Goal: Navigation & Orientation: Find specific page/section

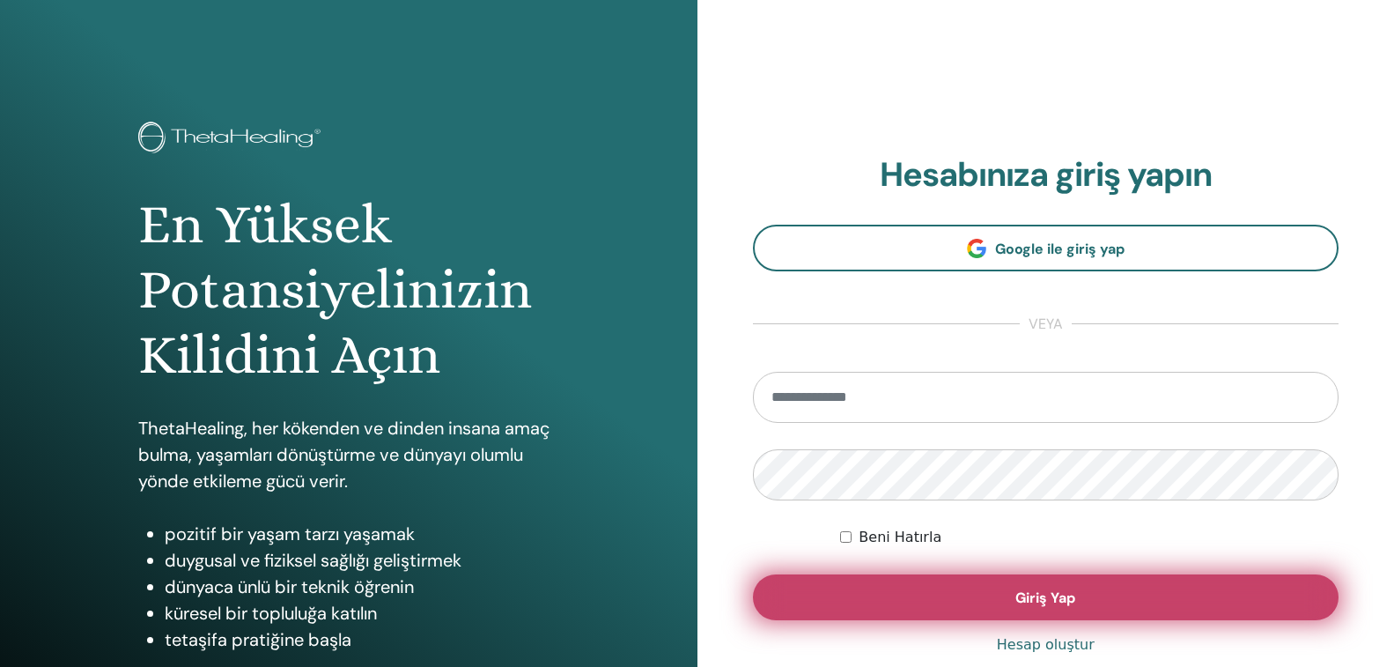
type input "**********"
click at [1054, 588] on button "Giriş Yap" at bounding box center [1046, 597] width 587 height 46
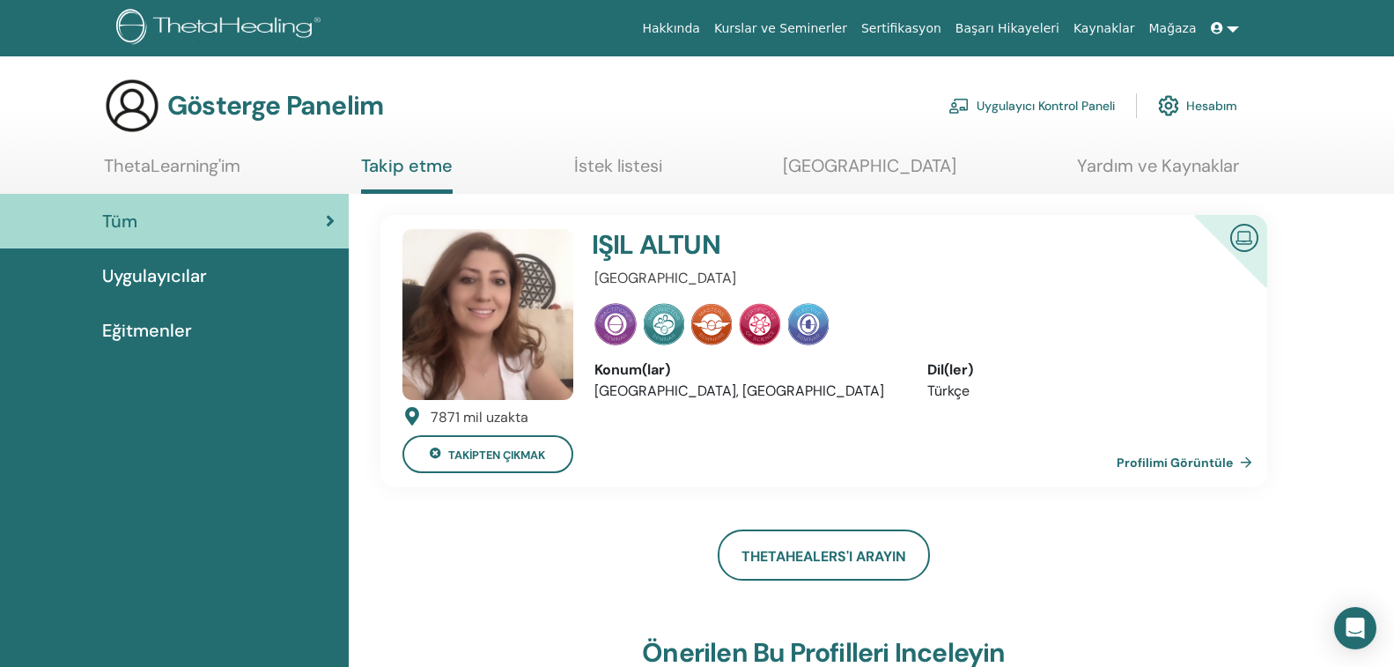
click at [623, 181] on link "İstek listesi" at bounding box center [618, 172] width 88 height 34
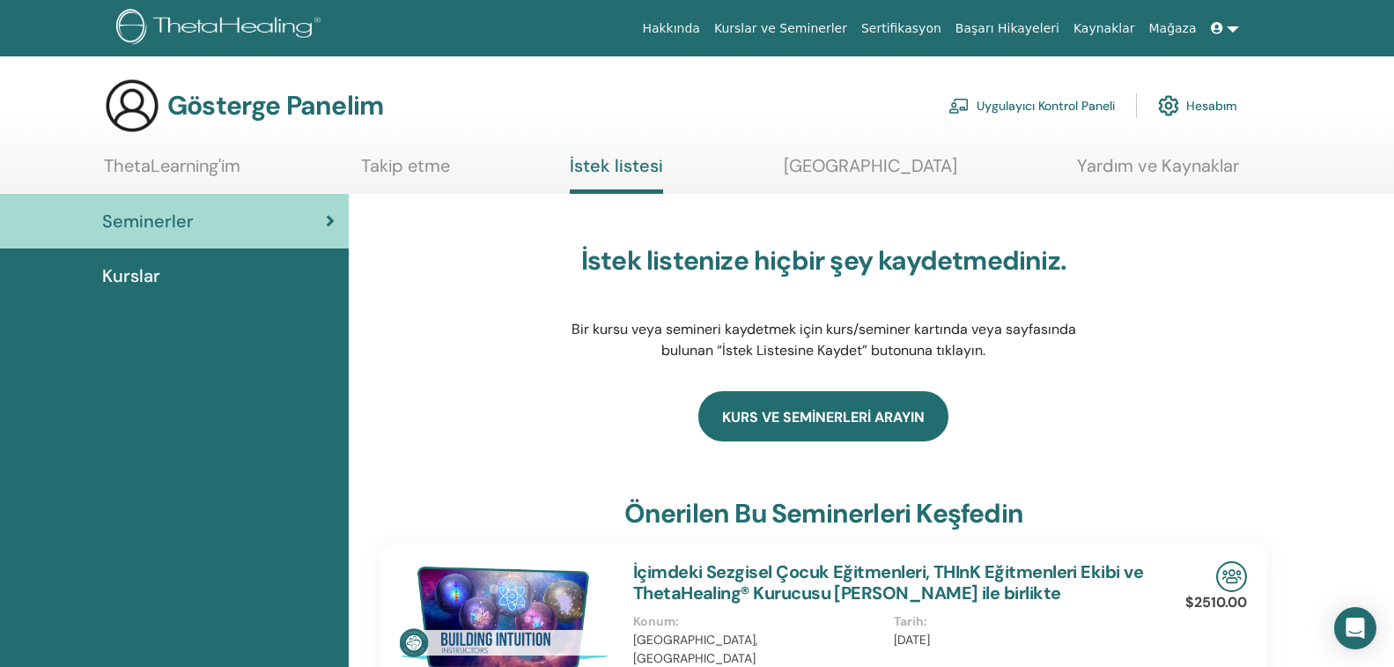
click at [880, 423] on link "kurs ve seminerleri arayın" at bounding box center [824, 416] width 250 height 50
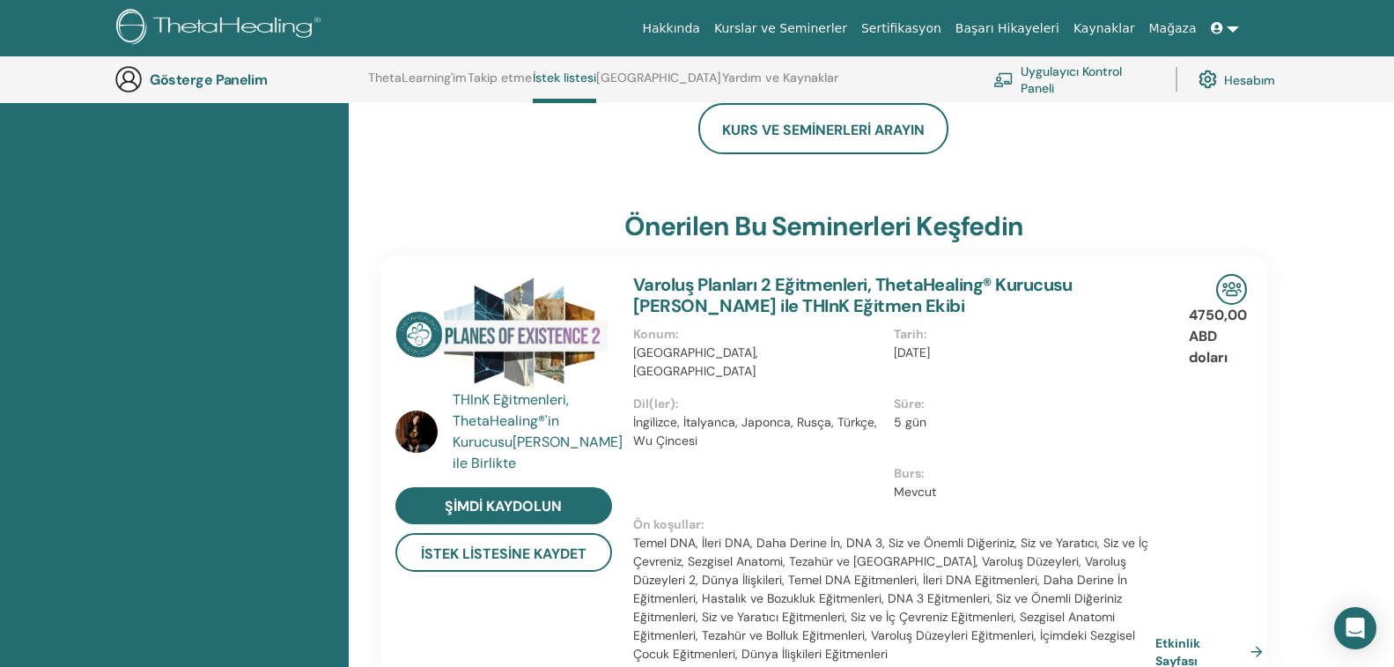
scroll to position [135, 0]
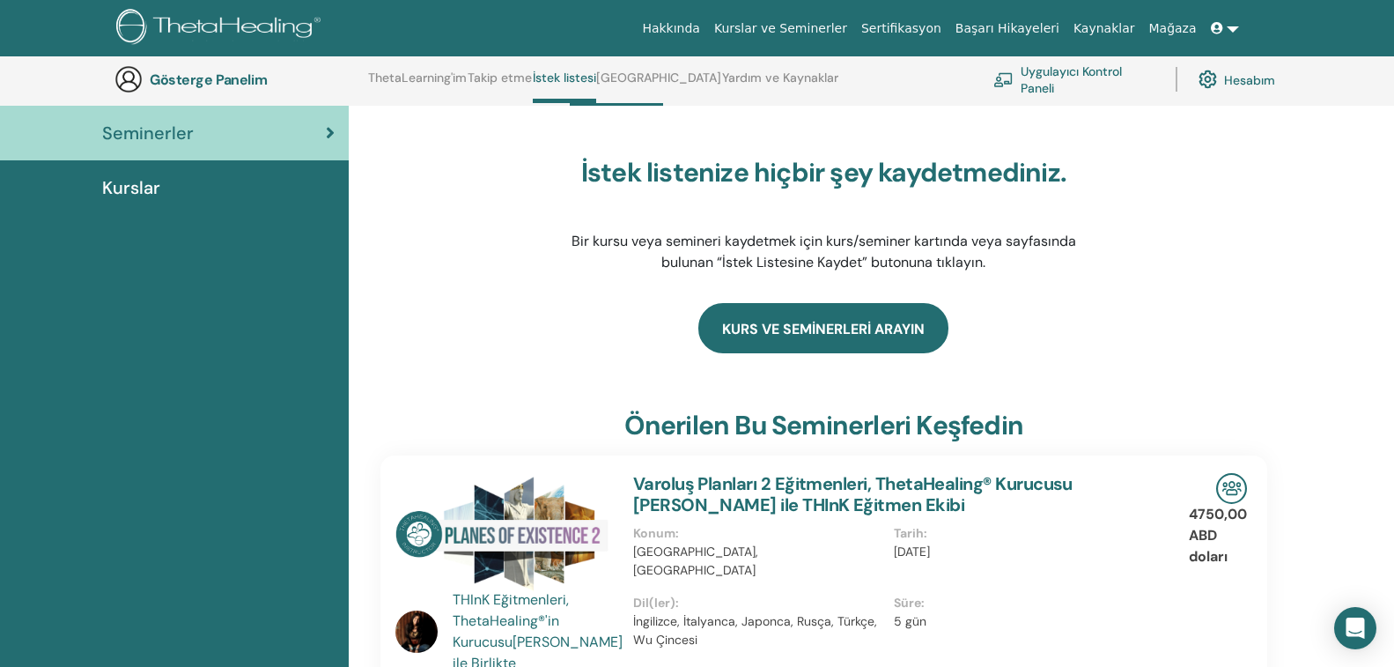
click at [754, 329] on link "kurs ve seminerleri arayın" at bounding box center [824, 328] width 250 height 50
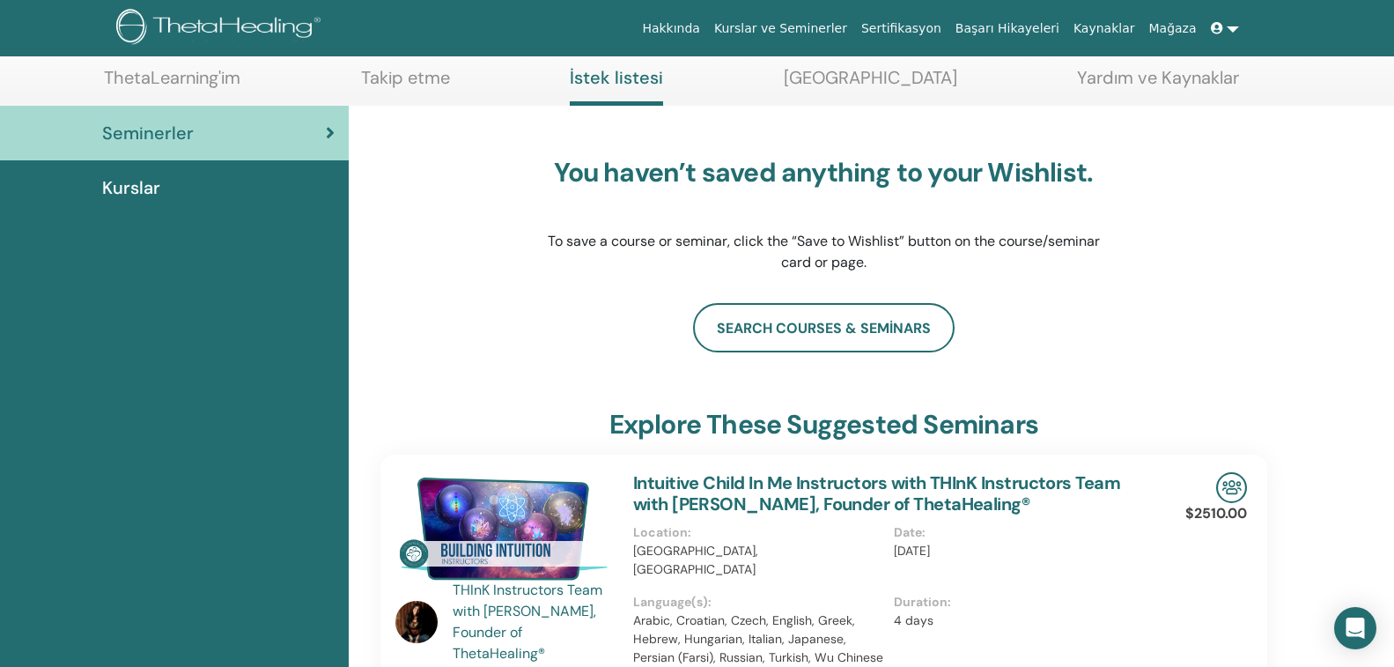
scroll to position [88, 0]
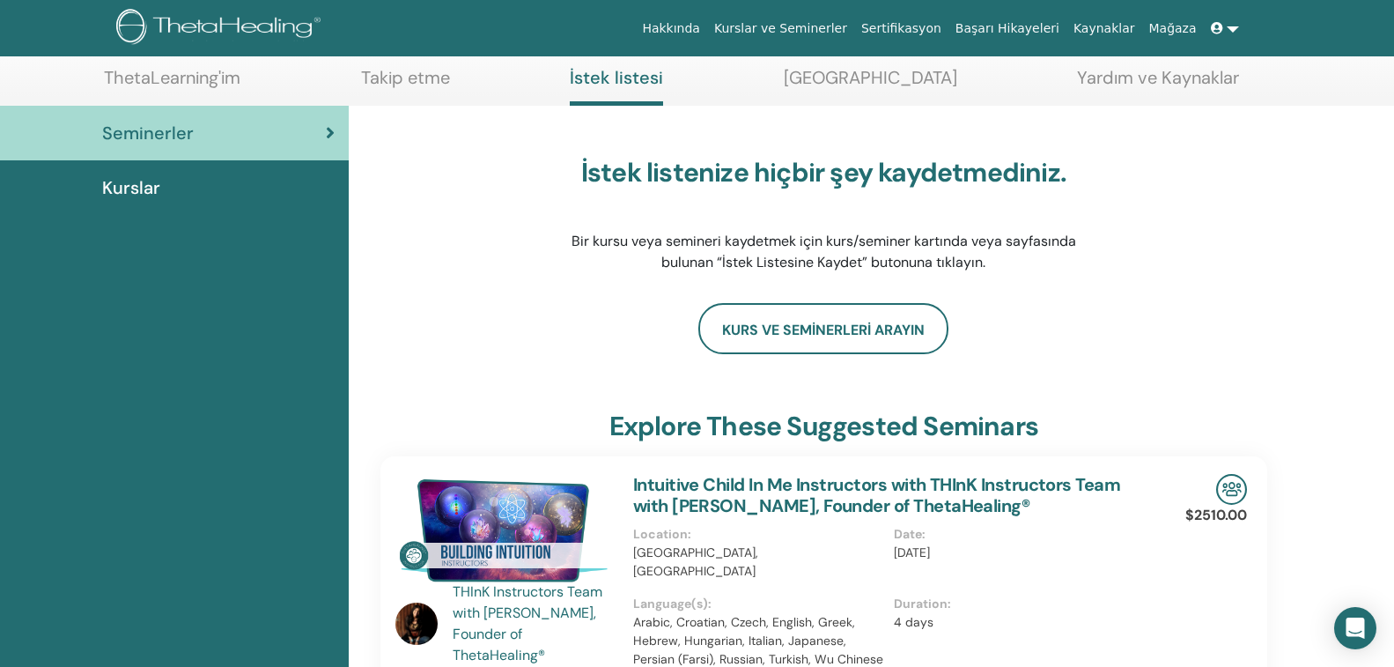
click at [143, 192] on font "Kurslar" at bounding box center [131, 187] width 58 height 23
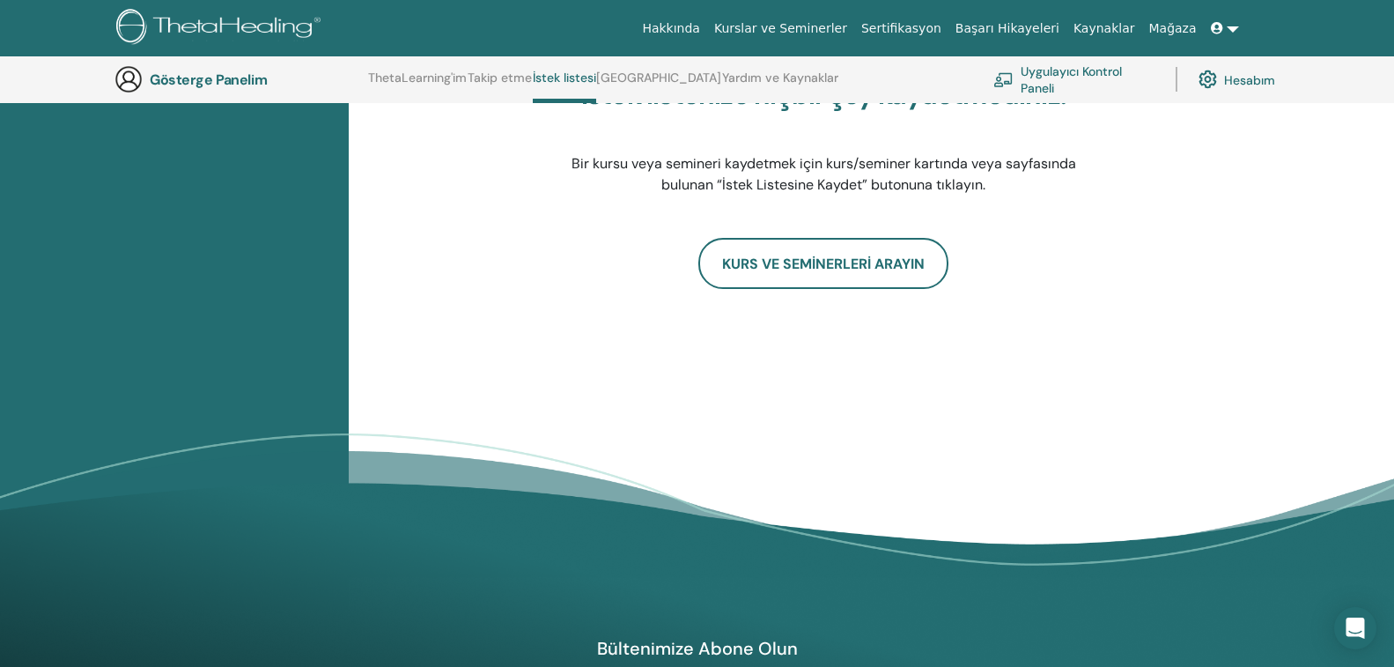
scroll to position [223, 0]
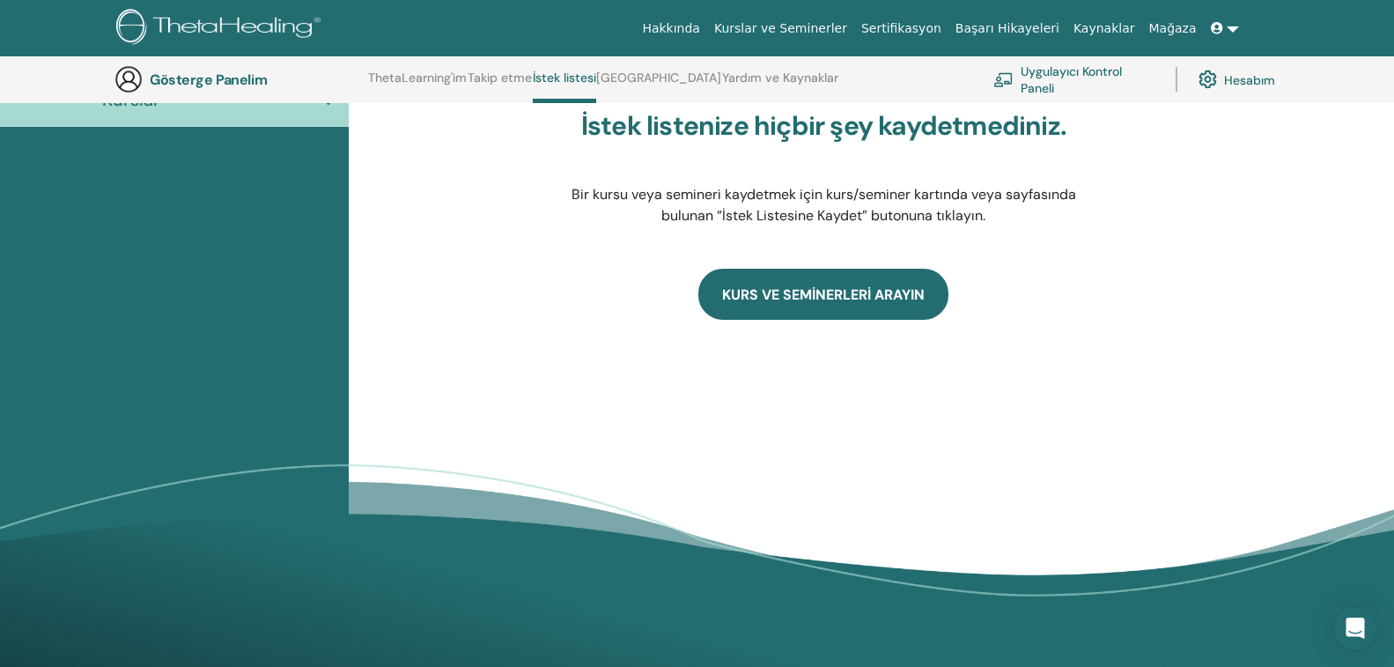
click at [848, 296] on link "KURS VE SEMİNERLERİ ARAYIN" at bounding box center [824, 294] width 250 height 50
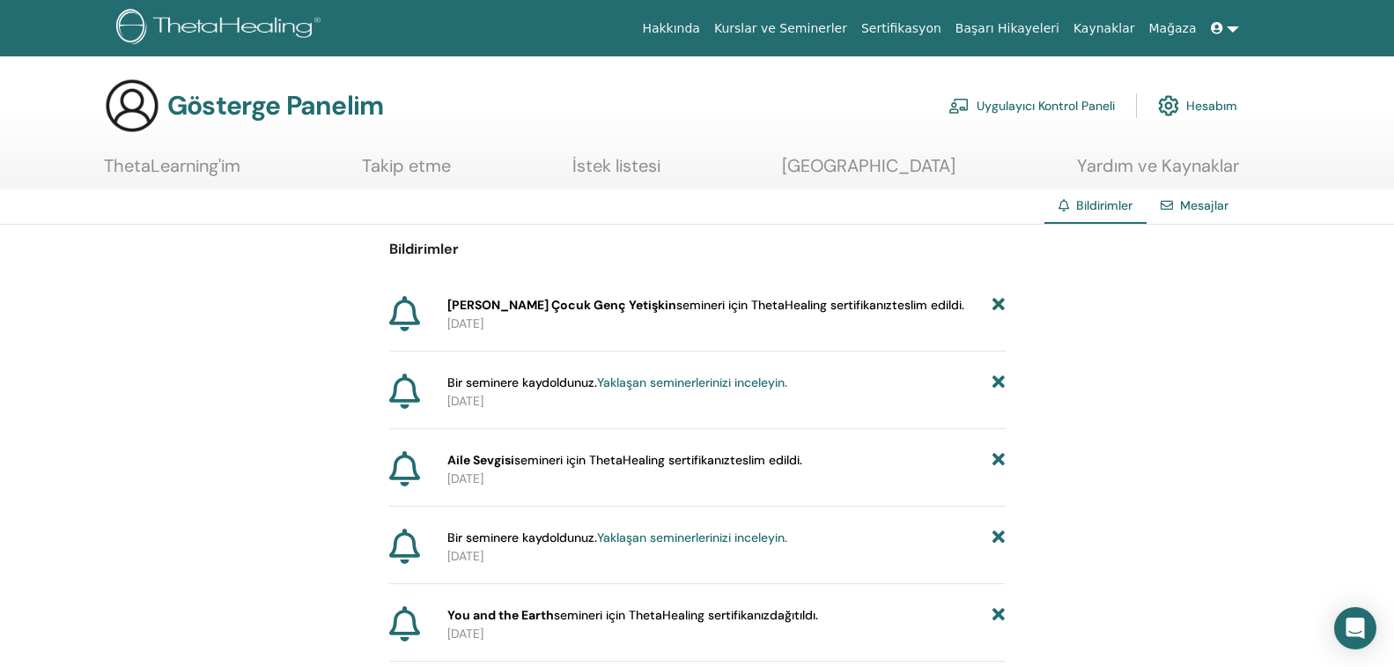
click at [1203, 201] on font "Mesajlar" at bounding box center [1204, 205] width 48 height 16
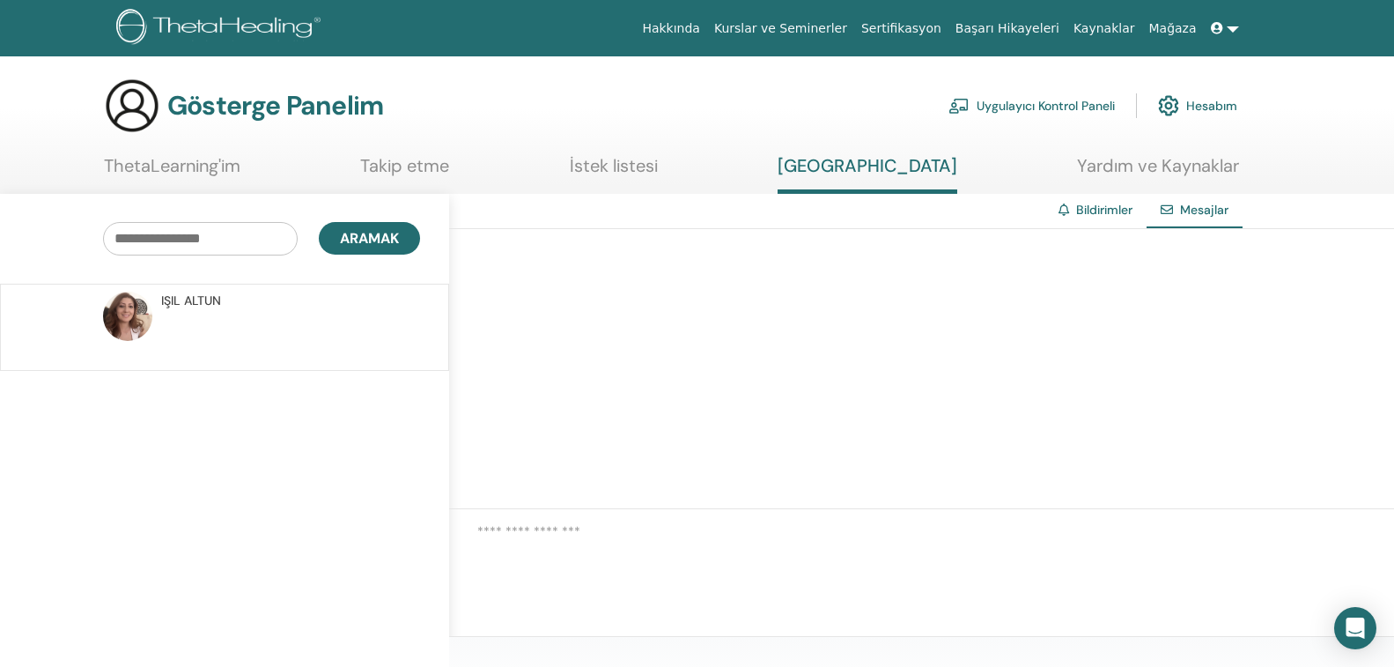
click at [1222, 27] on icon at bounding box center [1217, 28] width 12 height 12
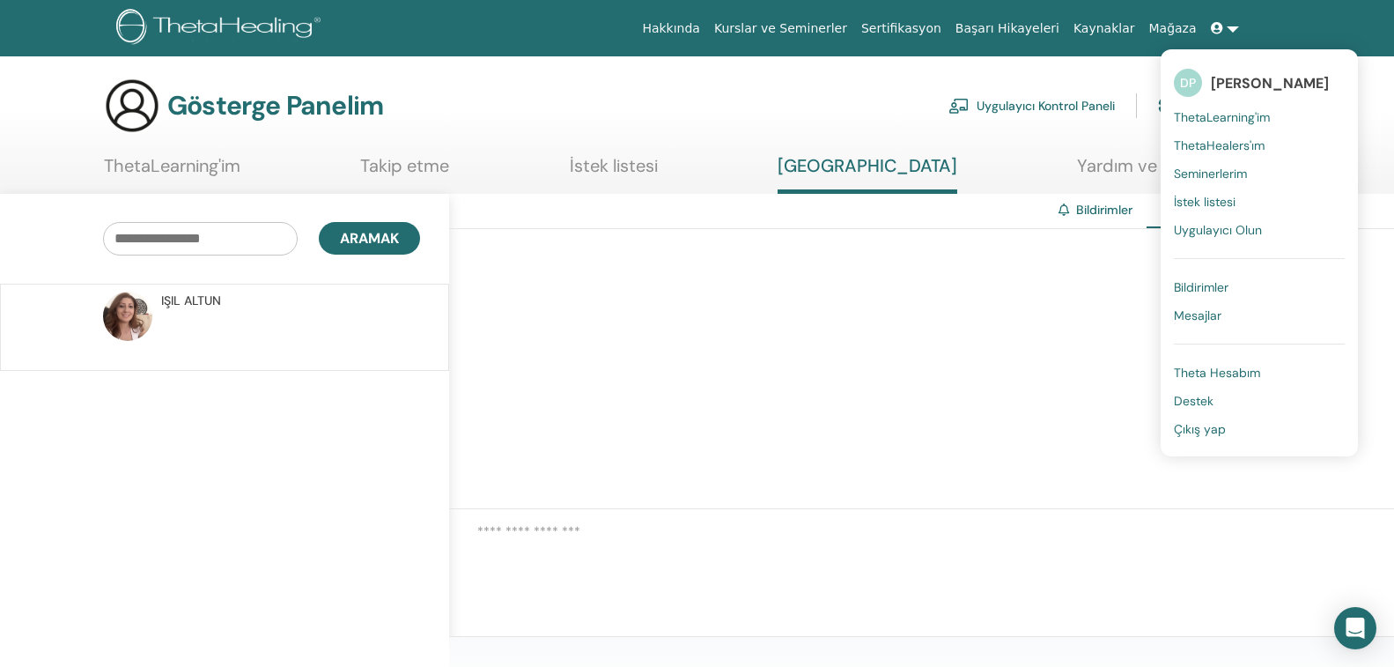
click at [1222, 427] on font "Çıkış yap" at bounding box center [1200, 429] width 52 height 16
